Goal: Transaction & Acquisition: Purchase product/service

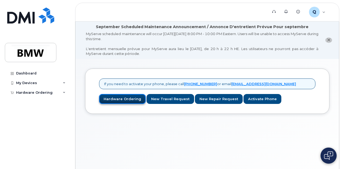
click at [126, 100] on link "Hardware Ordering" at bounding box center [122, 99] width 47 height 10
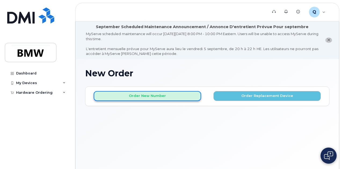
click at [139, 97] on button "Order New Number" at bounding box center [147, 96] width 107 height 10
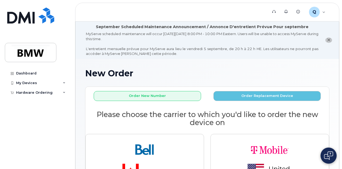
drag, startPoint x: 342, startPoint y: 60, endPoint x: 343, endPoint y: 85, distance: 25.3
click at [342, 85] on html "Support Alerts Knowledge Base Q QT83305 Employee English Français Sign out Dash…" at bounding box center [171, 110] width 342 height 220
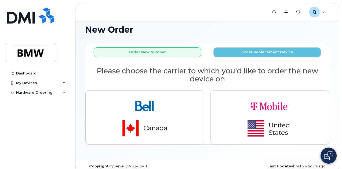
scroll to position [50, 0]
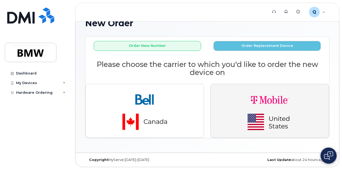
click at [272, 121] on img "button" at bounding box center [269, 111] width 75 height 45
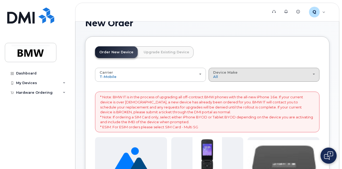
click at [236, 79] on button "Device Make All Cell Phone iPhone Modem" at bounding box center [264, 75] width 111 height 14
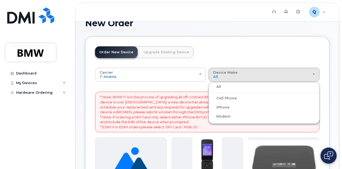
click at [226, 35] on div "New Order" at bounding box center [207, 28] width 244 height 18
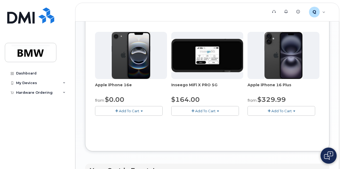
scroll to position [253, 0]
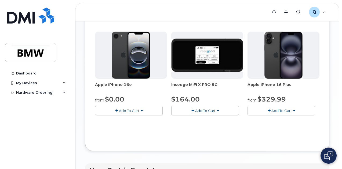
click at [119, 113] on span "Add To Cart" at bounding box center [129, 111] width 20 height 4
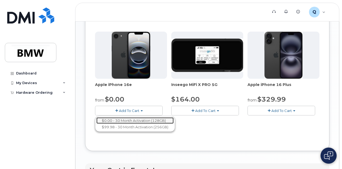
click at [118, 124] on link "$0.00 - 30 Month Activation (128GB)" at bounding box center [134, 121] width 77 height 7
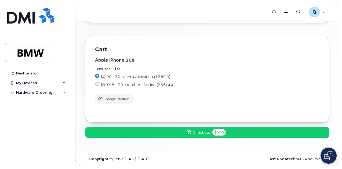
scroll to position [59, 0]
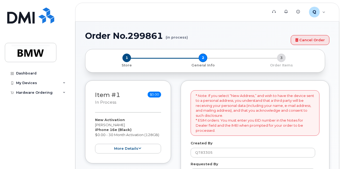
select select
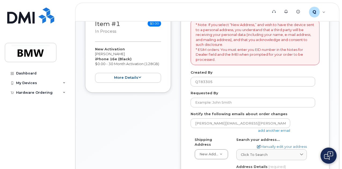
scroll to position [134, 0]
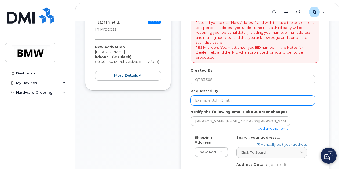
click at [222, 102] on input "Requested By" at bounding box center [253, 101] width 125 height 10
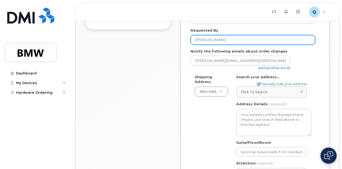
scroll to position [200, 0]
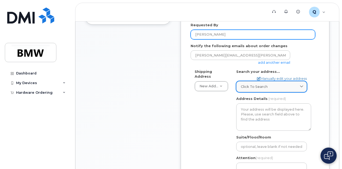
type input "[PERSON_NAME]"
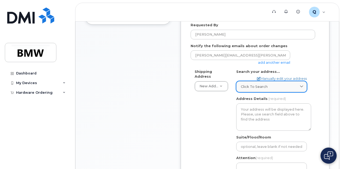
click at [299, 86] on span at bounding box center [301, 86] width 5 height 5
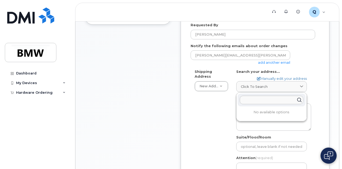
click at [216, 121] on div "Shipping Address New Address New Address BMW MC Plant BMW North America Financi…" at bounding box center [253, 133] width 125 height 128
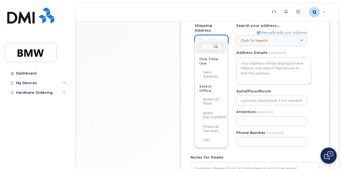
scroll to position [247, 0]
select select
type textarea "1400 City View Dr COLUMBUS OH 43215-1078 UNITED STATES Columbus Ohio 43215-1078"
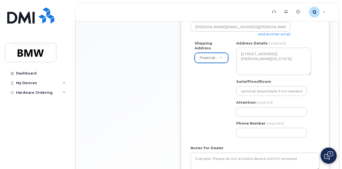
scroll to position [227, 0]
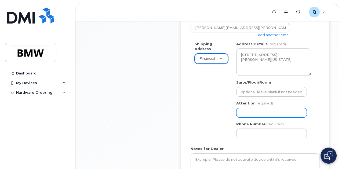
click at [259, 113] on input "Attention (required)" at bounding box center [271, 113] width 71 height 10
select select
type input "A"
select select
type input "At"
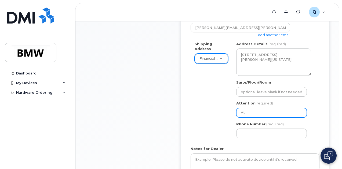
select select
type input "Att"
select select
type input "Atte"
select select
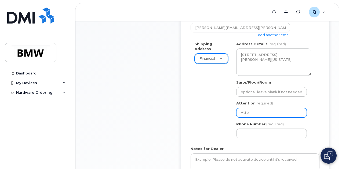
type input "Atten"
select select
type input "Attent"
select select
type input "Attenti"
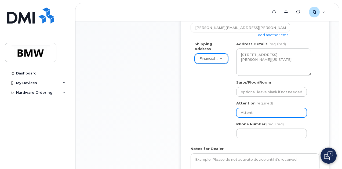
select select
type input "Attentio"
select select
type input "Attention"
select select
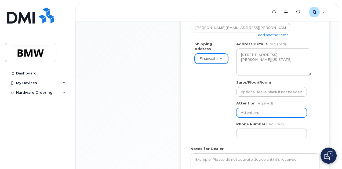
type input "Attention:"
select select
type input "Attention: D"
select select
type input "Attention: Da"
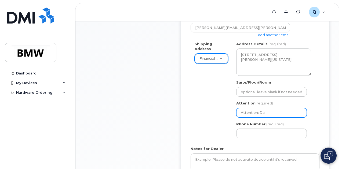
select select
type input "Attention: Dan"
select select
type input "Attention: Dani"
select select
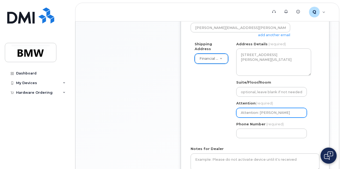
type input "Attention: Danie"
select select
type input "Attention: Daniel"
select select
type input "Attention: Daniell"
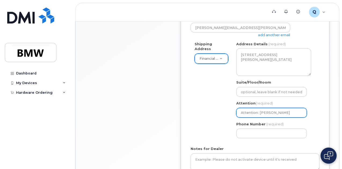
select select
type input "Attention: Danielle"
select select
type input "Attention: Danielle B"
select select
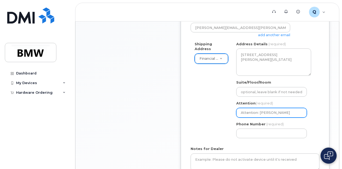
type input "Attention: Danielle Ba"
select select
type input "Attention: Danielle Bax"
select select
type input "Attention: Danielle Baxte"
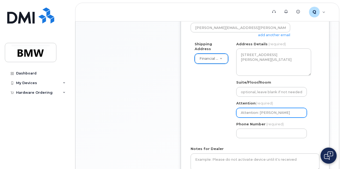
select select
type input "Attention: Danielle Baxter"
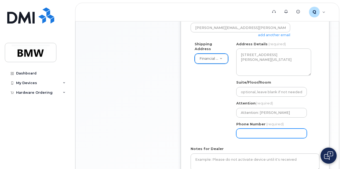
click at [244, 134] on input "Phone Number" at bounding box center [271, 134] width 71 height 10
click at [261, 132] on input "Phone Number" at bounding box center [271, 134] width 71 height 10
select select
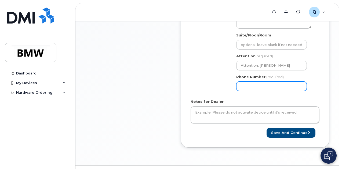
scroll to position [276, 0]
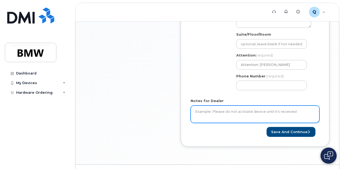
click at [226, 114] on textarea "Notes for Dealer" at bounding box center [255, 115] width 129 height 18
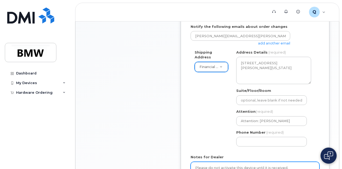
scroll to position [220, 0]
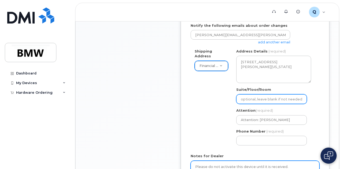
type textarea "Please do not activate this device until it is received."
click at [262, 96] on input "Suite/Floor/Room" at bounding box center [271, 100] width 71 height 10
select select
type input "4"
select select
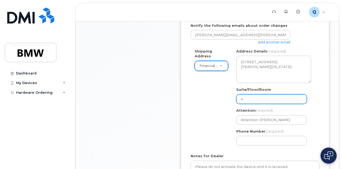
type input "4t"
select select
type input "4th"
select select
type input "4th f"
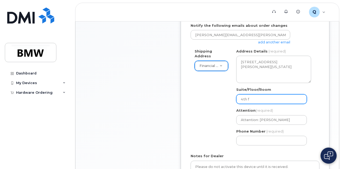
select select
type input "4th fl"
select select
type input "4th flo"
select select
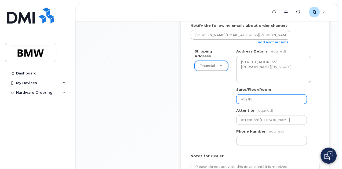
type input "4th floo"
select select
type input "4th floor"
select select
type input "4th floor /"
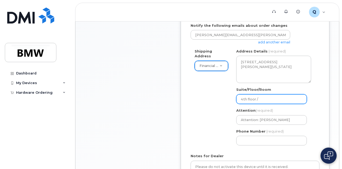
select select
type input "4th floor / R"
select select
type input "4th floor / Ri"
select select
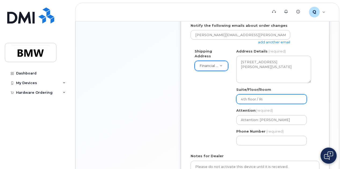
type input "4th floor / Ris"
select select
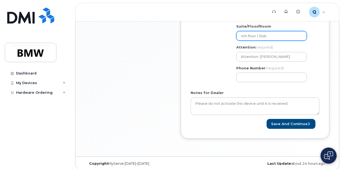
scroll to position [287, 0]
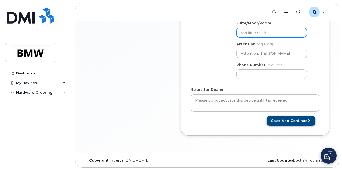
type input "4th floor / Risk"
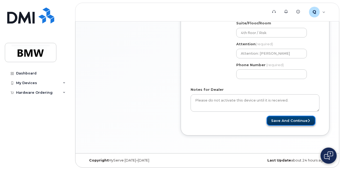
click at [297, 122] on button "Save and Continue" at bounding box center [291, 121] width 49 height 10
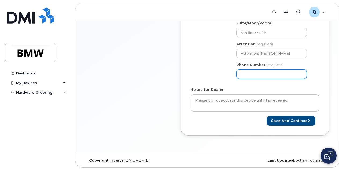
click at [268, 73] on input "Phone Number" at bounding box center [271, 75] width 71 height 10
type input "6"
type input "614780734"
select select
type input "6147807349"
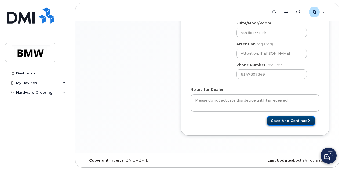
click at [295, 120] on button "Save and Continue" at bounding box center [291, 121] width 49 height 10
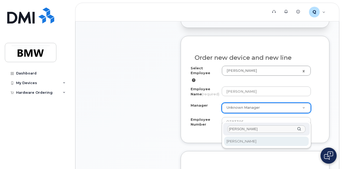
type input "stoltz"
select select "1895318"
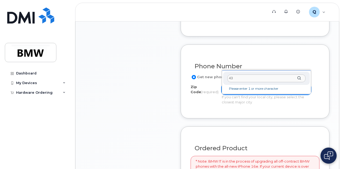
scroll to position [319, 0]
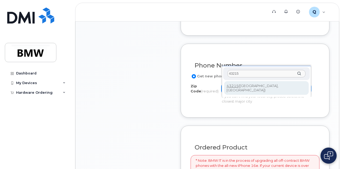
type input "43215"
type input "43215 (Columbus, OH)"
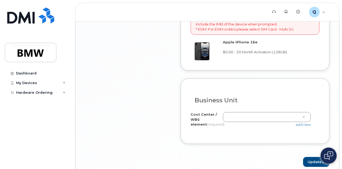
scroll to position [501, 0]
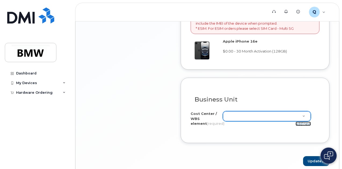
click at [302, 126] on link "add new" at bounding box center [303, 124] width 15 height 4
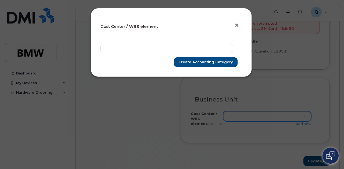
click at [235, 27] on span "×" at bounding box center [236, 25] width 5 height 10
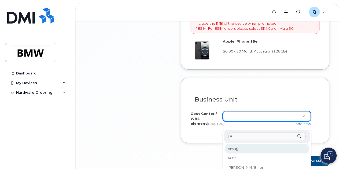
type input "r"
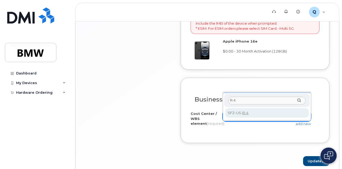
type input "R-4"
type input "SF2-US-R-4"
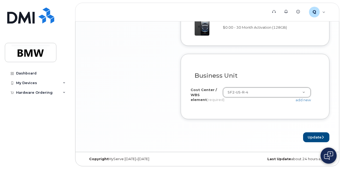
scroll to position [533, 0]
click at [314, 138] on button "Update" at bounding box center [316, 138] width 26 height 10
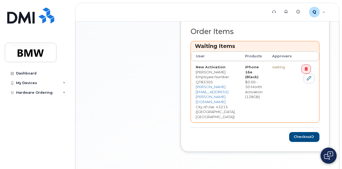
scroll to position [258, 0]
click at [312, 132] on button "Checkout" at bounding box center [304, 137] width 30 height 10
